Goal: Task Accomplishment & Management: Use online tool/utility

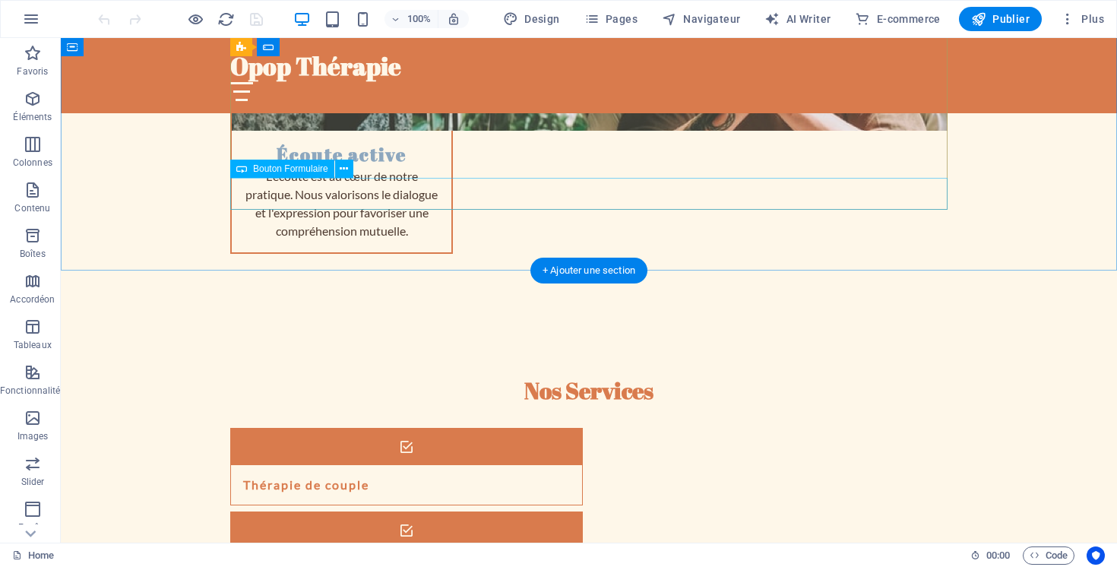
scroll to position [2053, 0]
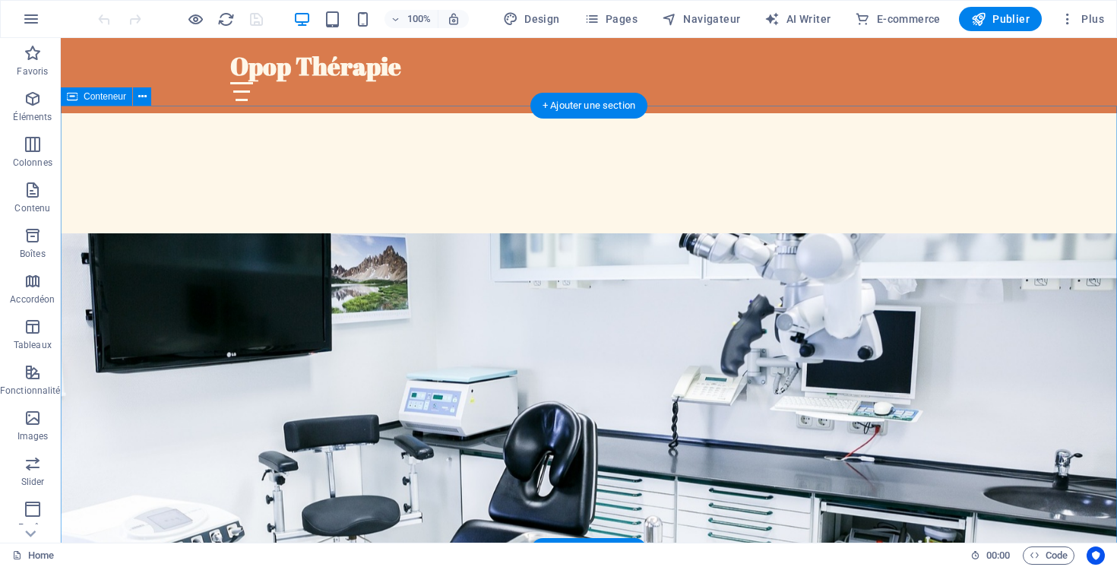
scroll to position [666, 0]
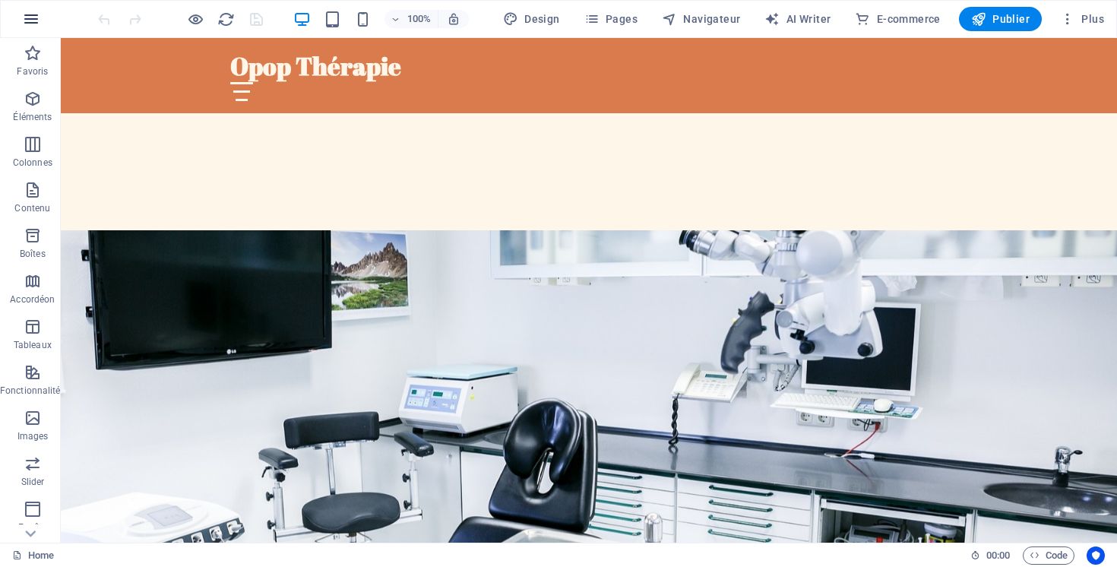
click at [27, 25] on icon "button" at bounding box center [31, 19] width 18 height 18
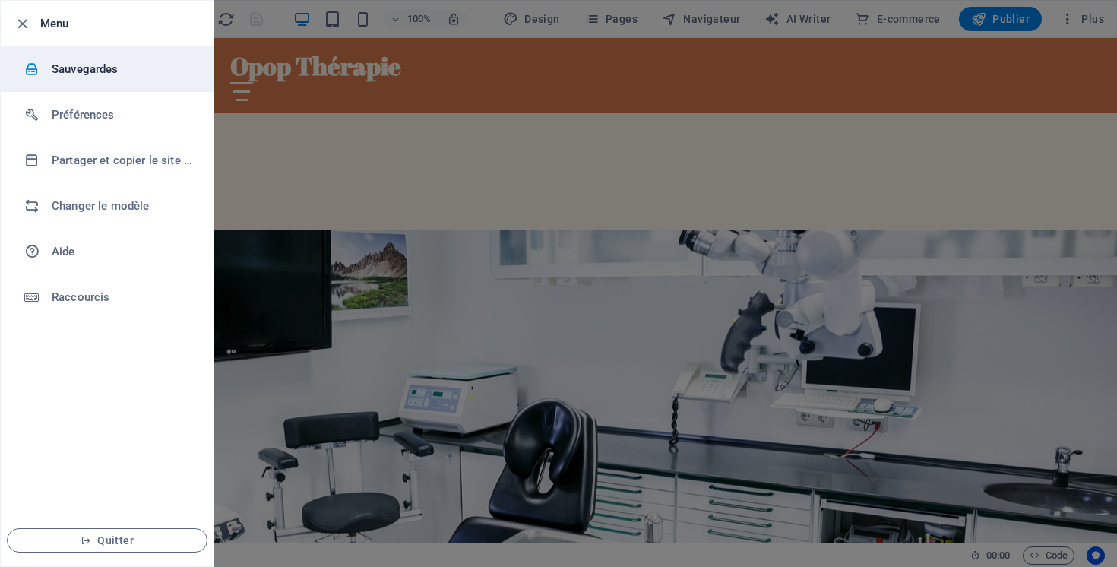
click at [69, 75] on h6 "Sauvegardes" at bounding box center [122, 69] width 141 height 18
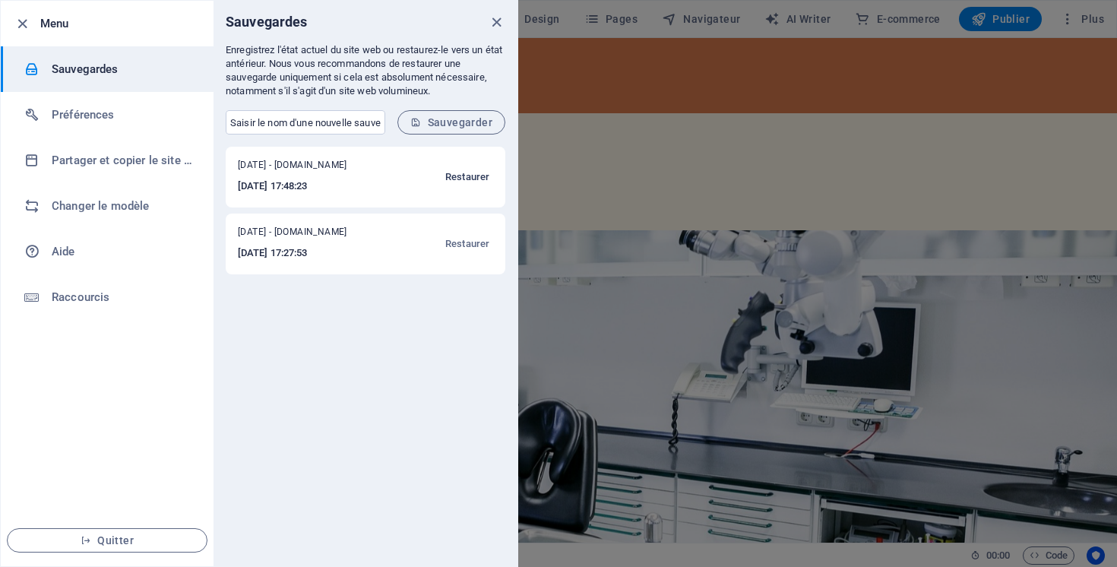
click at [470, 179] on span "Restaurer" at bounding box center [467, 177] width 44 height 18
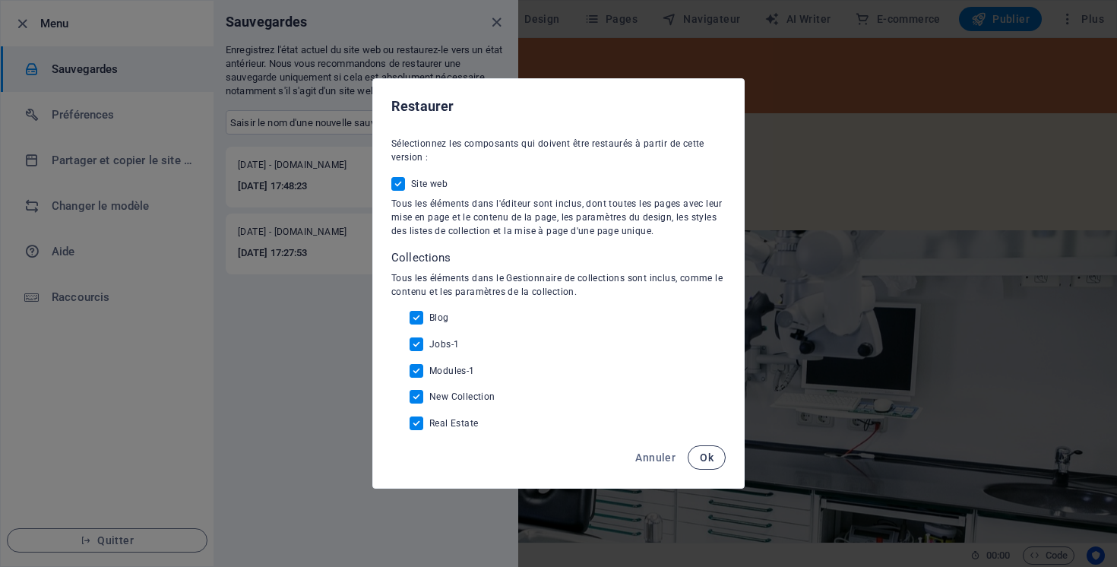
click at [715, 455] on button "Ok" at bounding box center [706, 457] width 38 height 24
checkbox input "false"
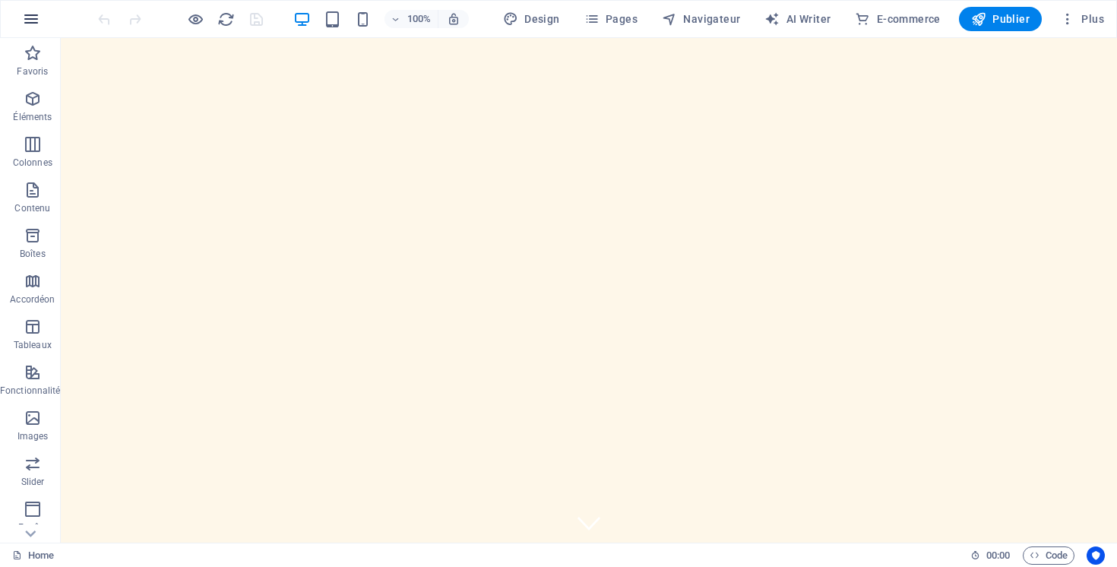
click at [19, 18] on button "button" at bounding box center [31, 19] width 36 height 36
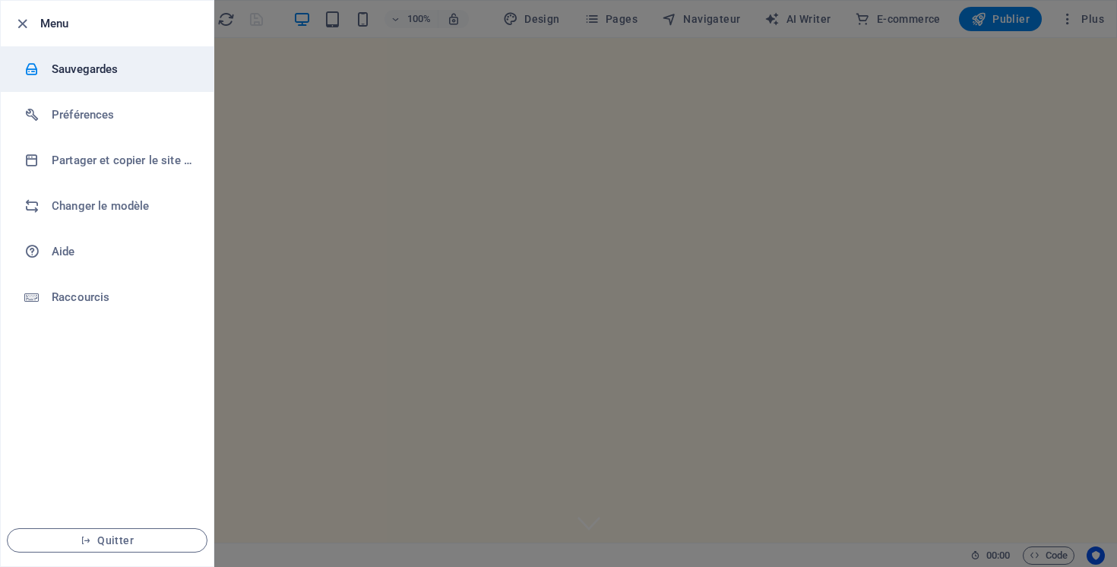
click at [81, 72] on h6 "Sauvegardes" at bounding box center [122, 69] width 141 height 18
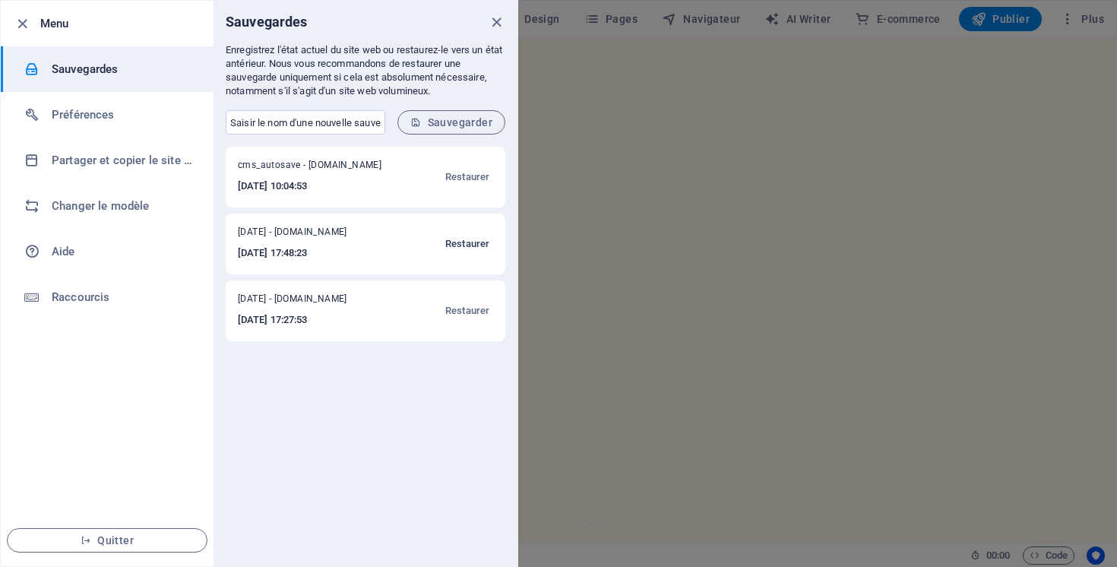
click at [466, 243] on span "Restaurer" at bounding box center [467, 244] width 44 height 18
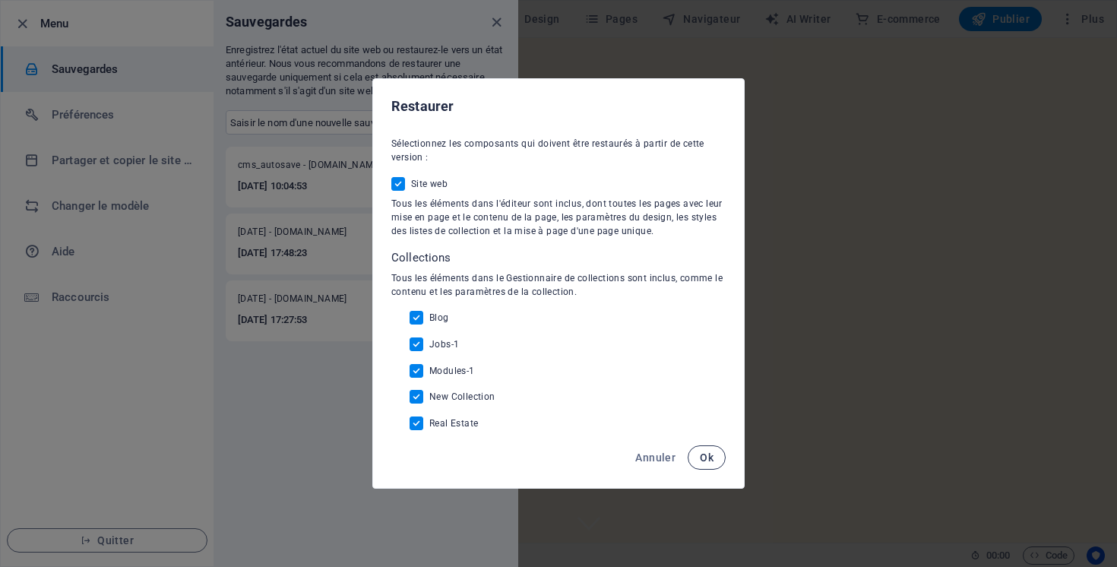
click at [702, 459] on span "Ok" at bounding box center [707, 457] width 14 height 12
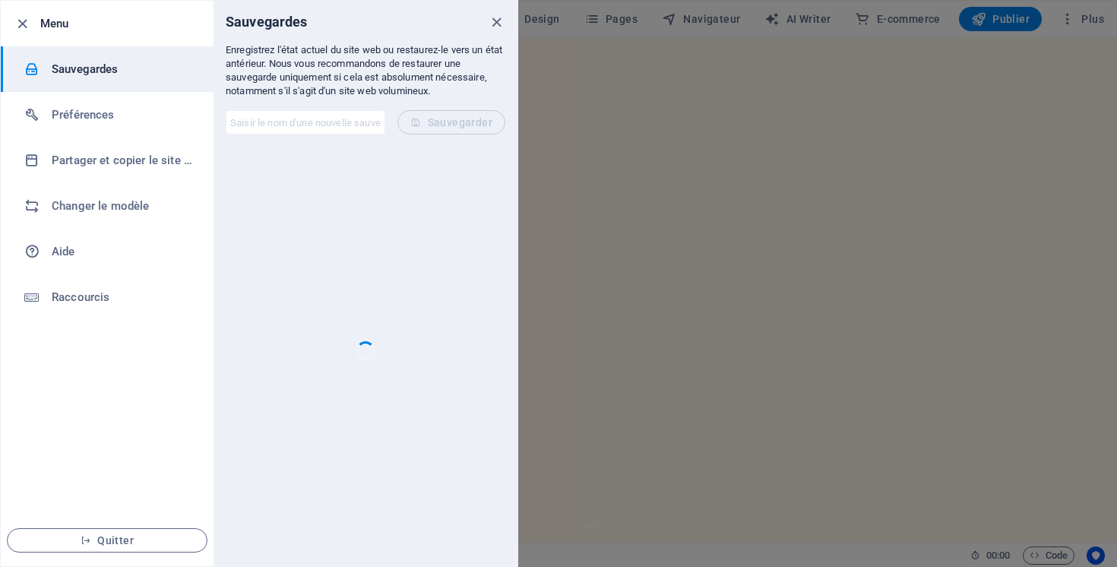
checkbox input "false"
